Goal: Complete application form

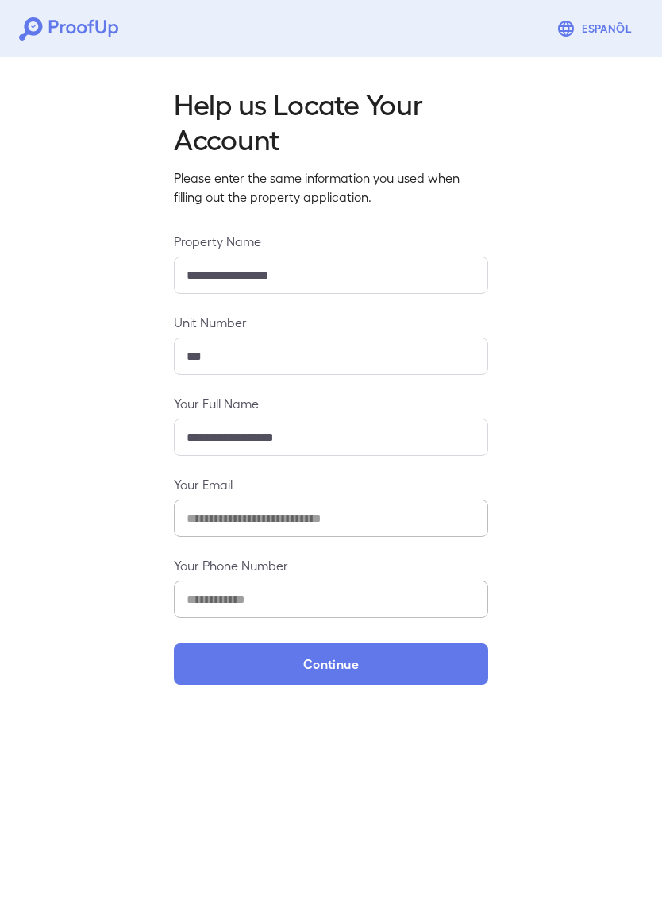
click at [379, 666] on button "Continue" at bounding box center [331, 663] width 315 height 41
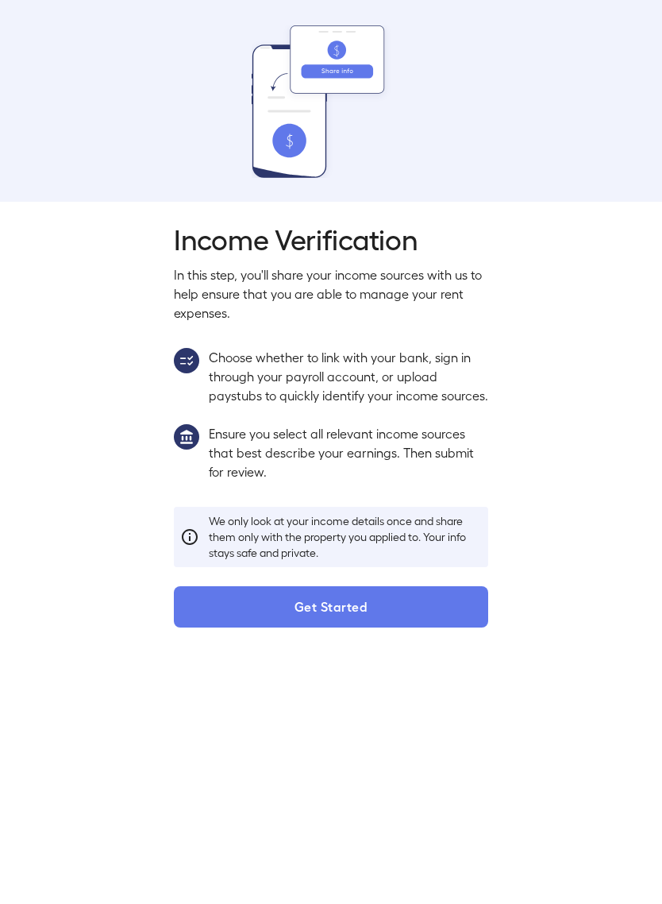
click at [336, 627] on button "Get Started" at bounding box center [331, 606] width 315 height 41
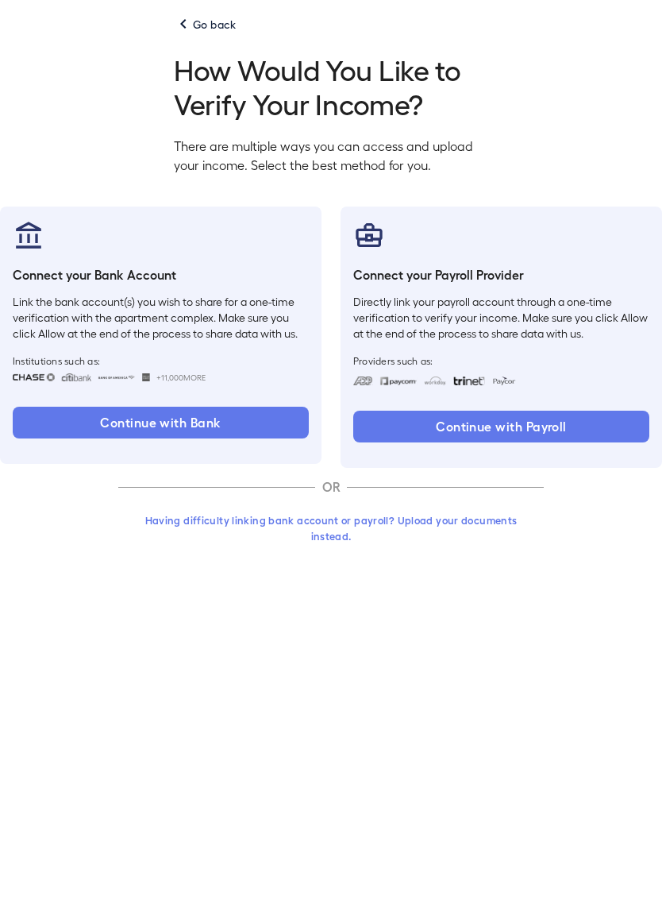
click at [337, 524] on button "Having difficulty linking bank account or payroll? Upload your documents instea…" at bounding box center [331, 528] width 426 height 44
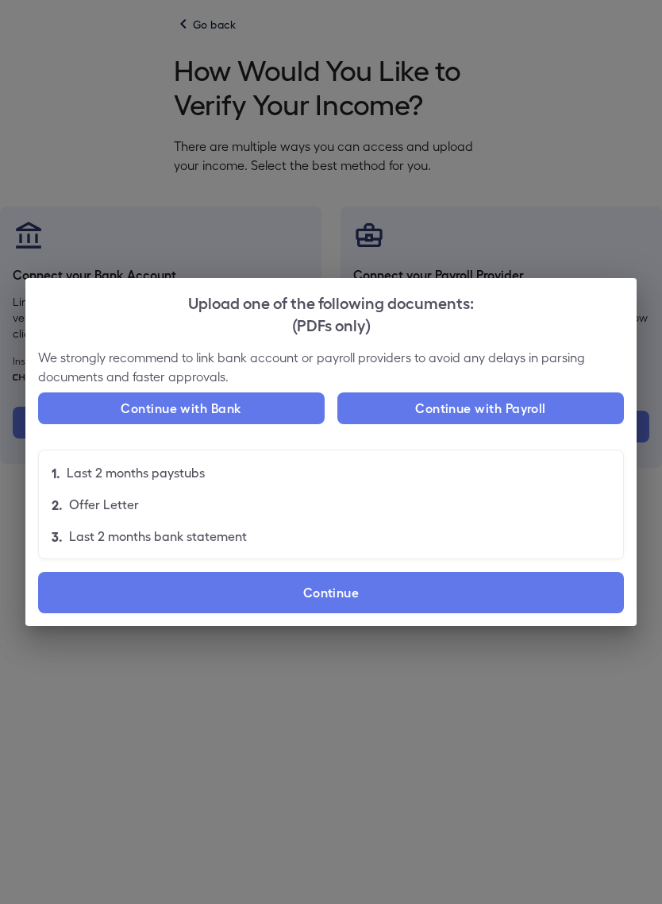
click at [363, 590] on label "Continue" at bounding box center [331, 592] width 586 height 41
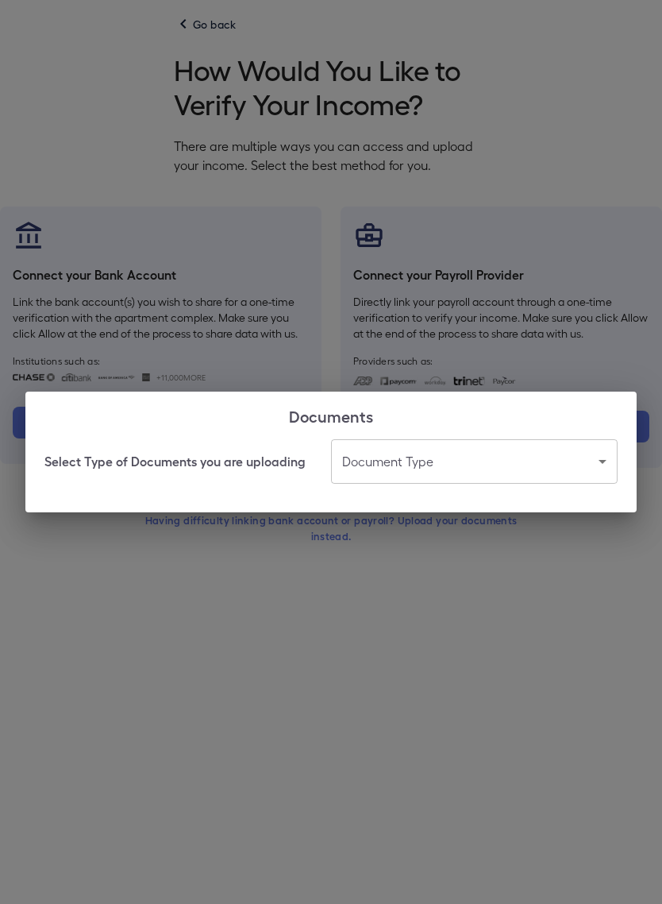
click at [479, 466] on body "Espanõl Go back How Would You Like to Verify Your Income? There are multiple wa…" at bounding box center [331, 294] width 662 height 588
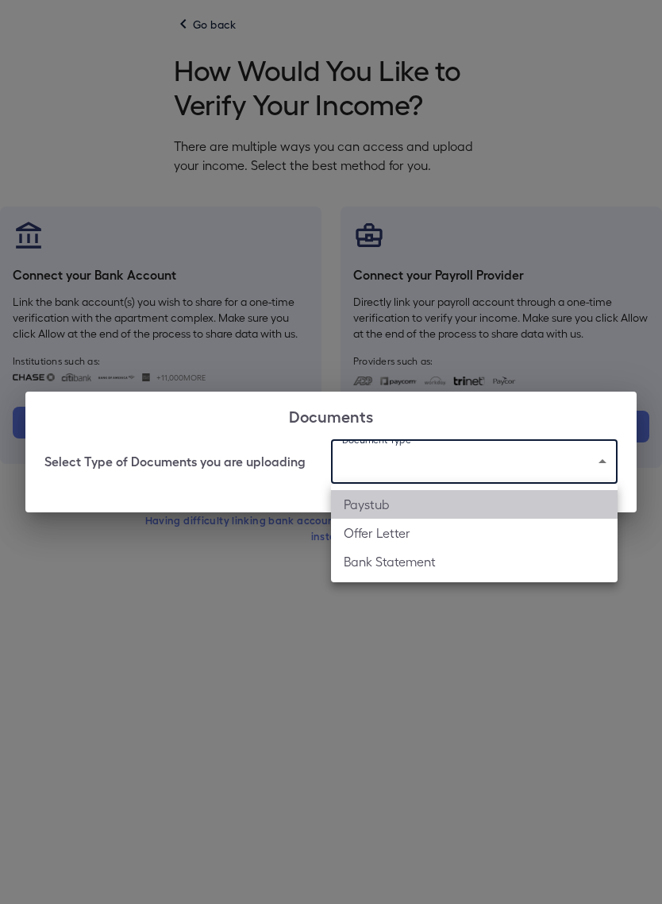
click at [388, 503] on li "Paystub" at bounding box center [474, 504] width 287 height 29
type input "*******"
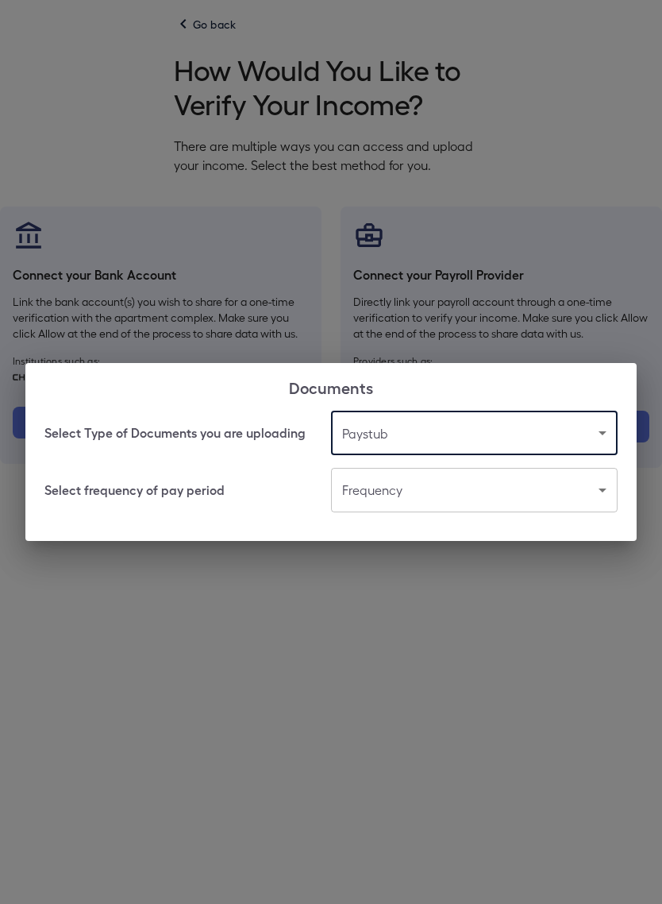
click at [465, 486] on body "Espanõl Go back How Would You Like to Verify Your Income? There are multiple wa…" at bounding box center [331, 294] width 662 height 588
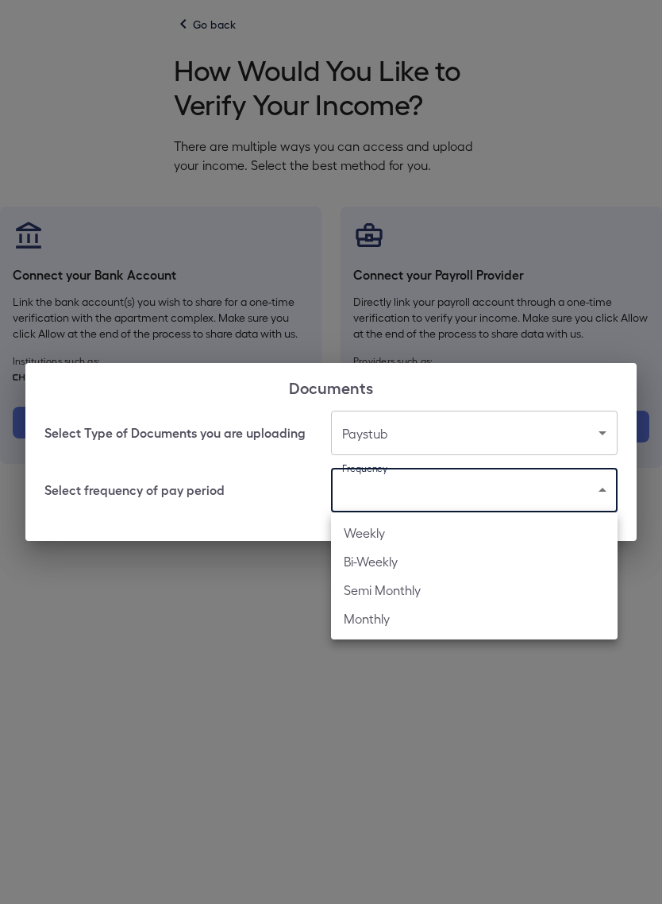
click at [374, 532] on li "Weekly" at bounding box center [474, 533] width 287 height 29
type input "******"
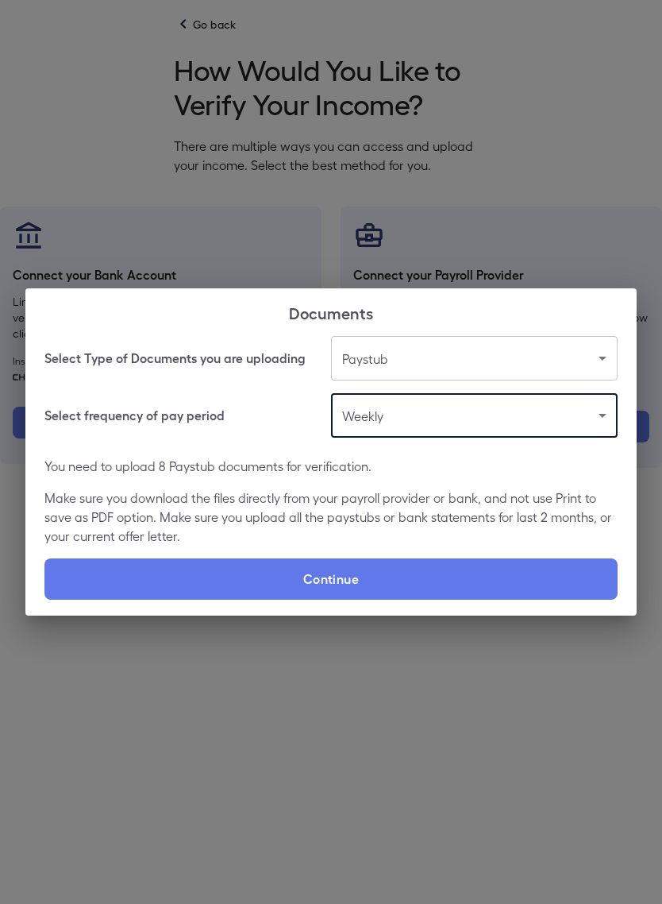
click at [383, 579] on label "Continue" at bounding box center [330, 578] width 573 height 41
click at [45, 599] on input "Continue" at bounding box center [44, 599] width 1 height 1
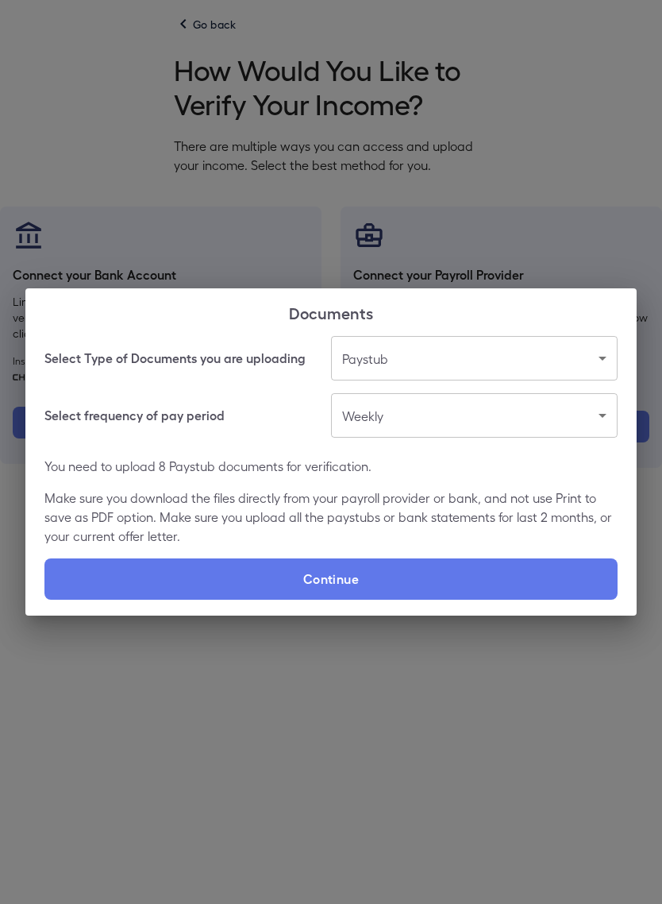
type input "**********"
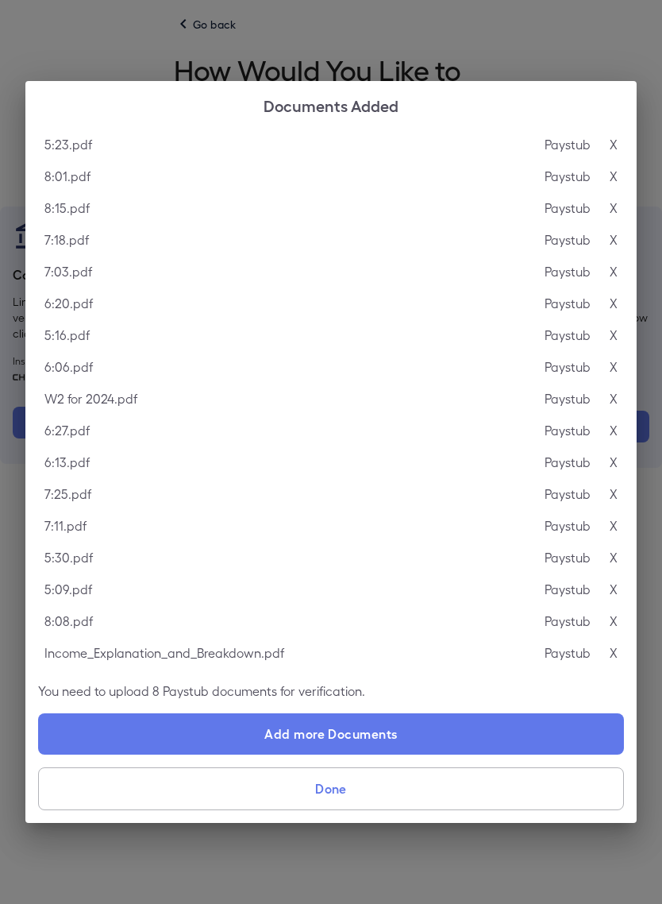
click at [369, 792] on button "Done" at bounding box center [331, 788] width 586 height 43
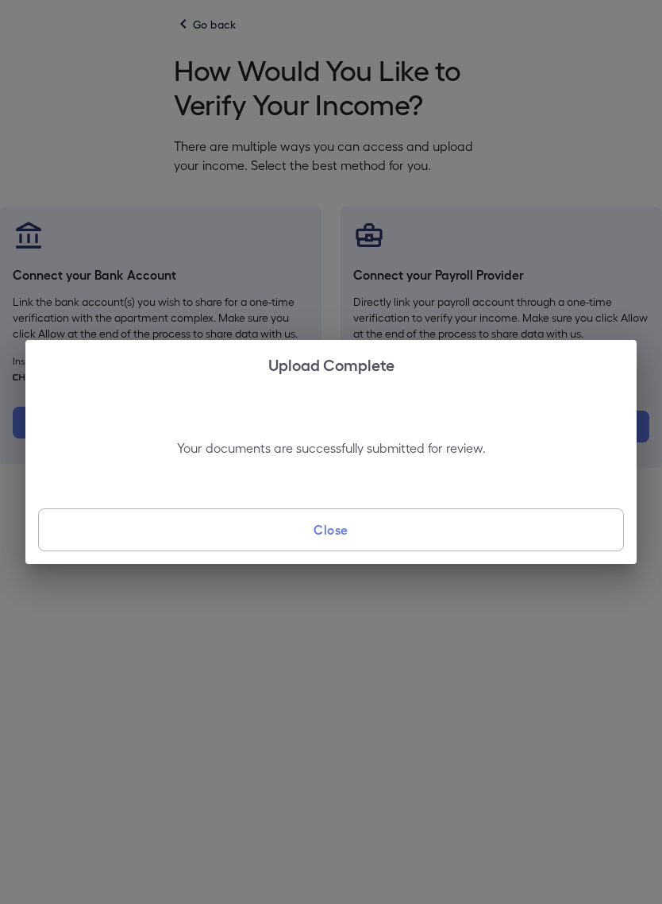
click at [376, 528] on button "Close" at bounding box center [331, 529] width 586 height 43
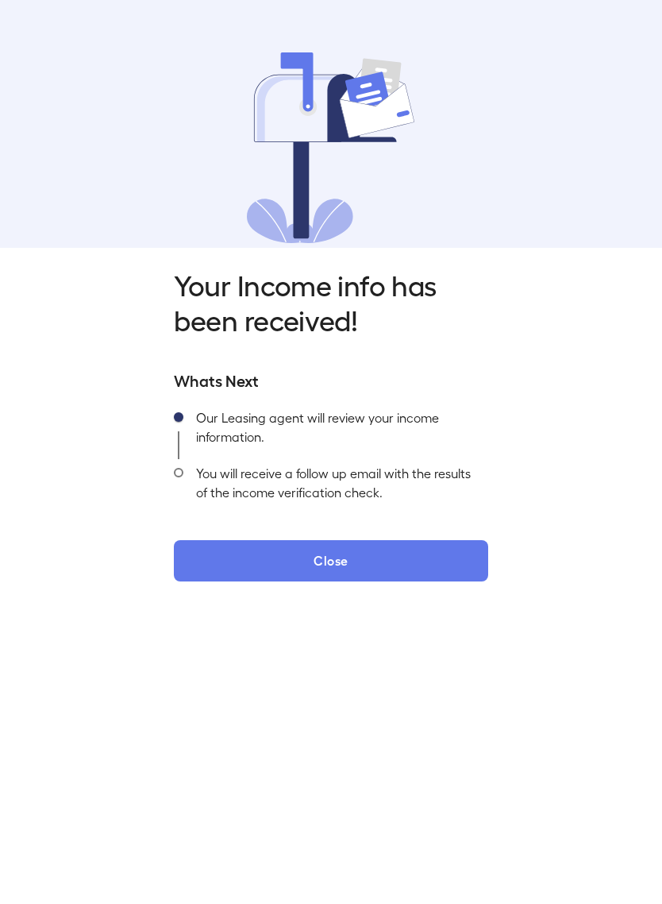
click at [430, 555] on button "Close" at bounding box center [331, 560] width 315 height 41
